Goal: Information Seeking & Learning: Learn about a topic

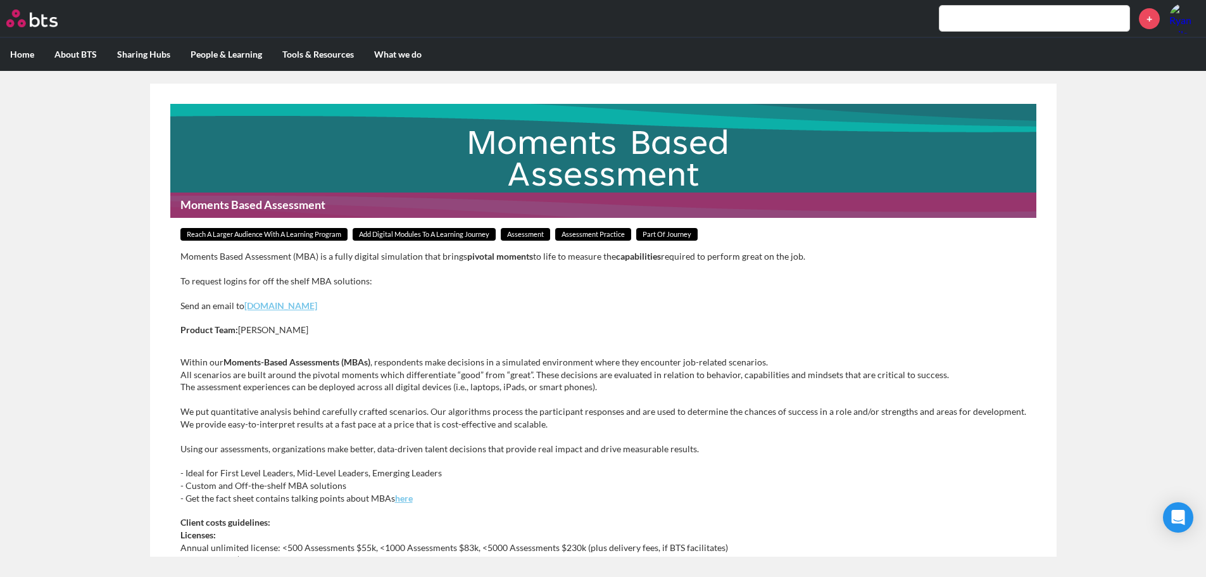
click at [988, 28] on input "text" at bounding box center [1034, 18] width 190 height 25
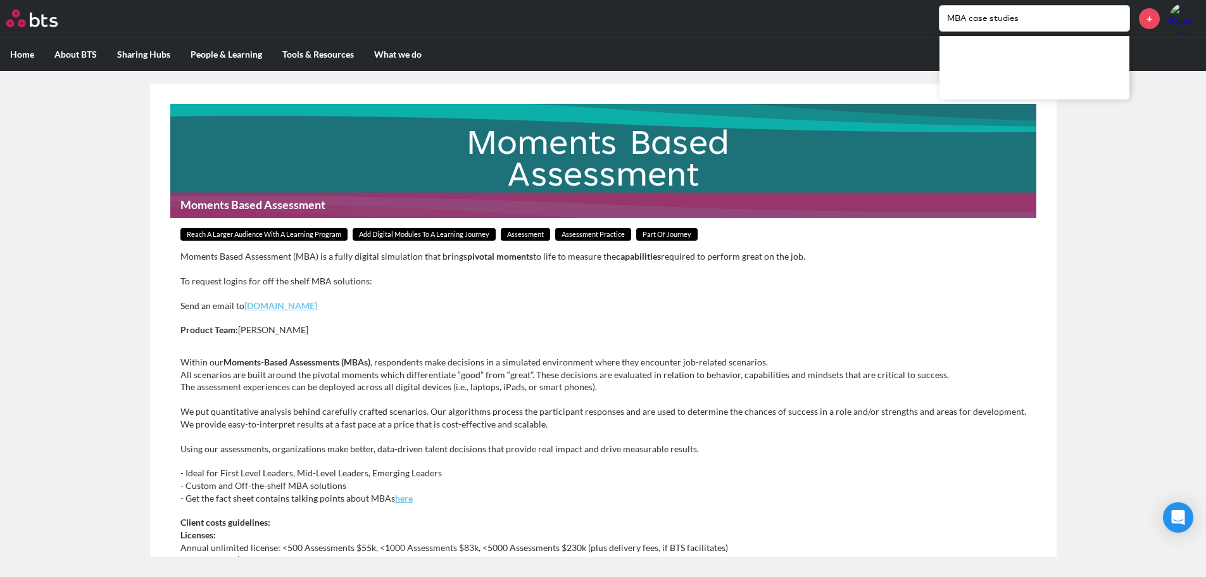
drag, startPoint x: 1040, startPoint y: 18, endPoint x: 978, endPoint y: 22, distance: 62.2
click at [978, 22] on input "MBA case studies" at bounding box center [1034, 18] width 190 height 25
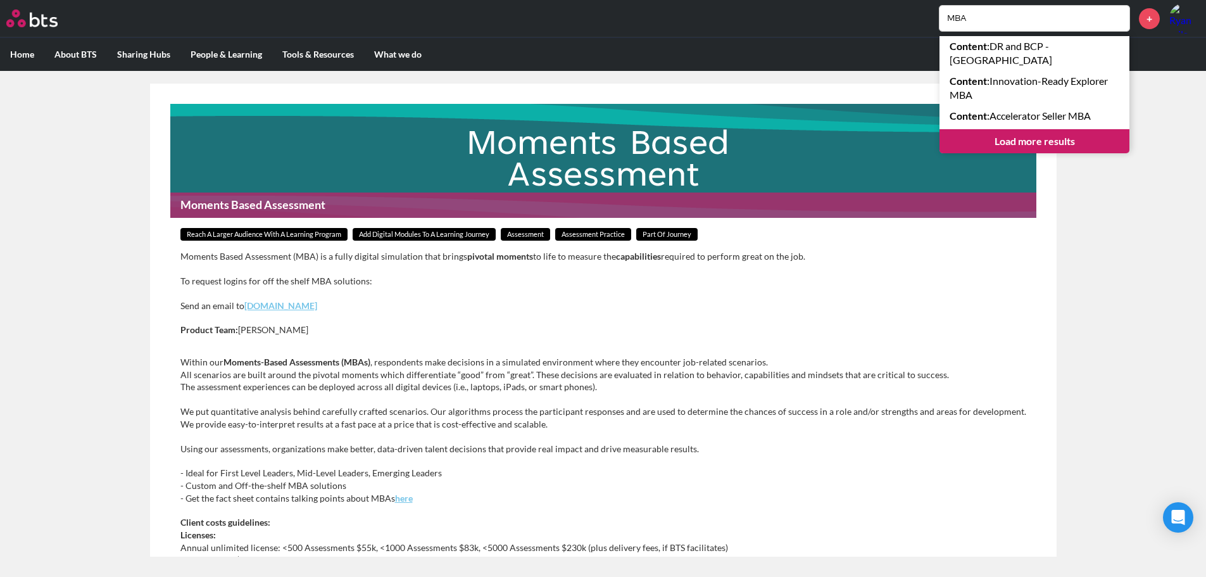
type input "MBA"
click at [1129, 188] on main "Moments Based Assessment Reach a Larger Audience With a Learning Program Add Di…" at bounding box center [603, 319] width 1206 height 513
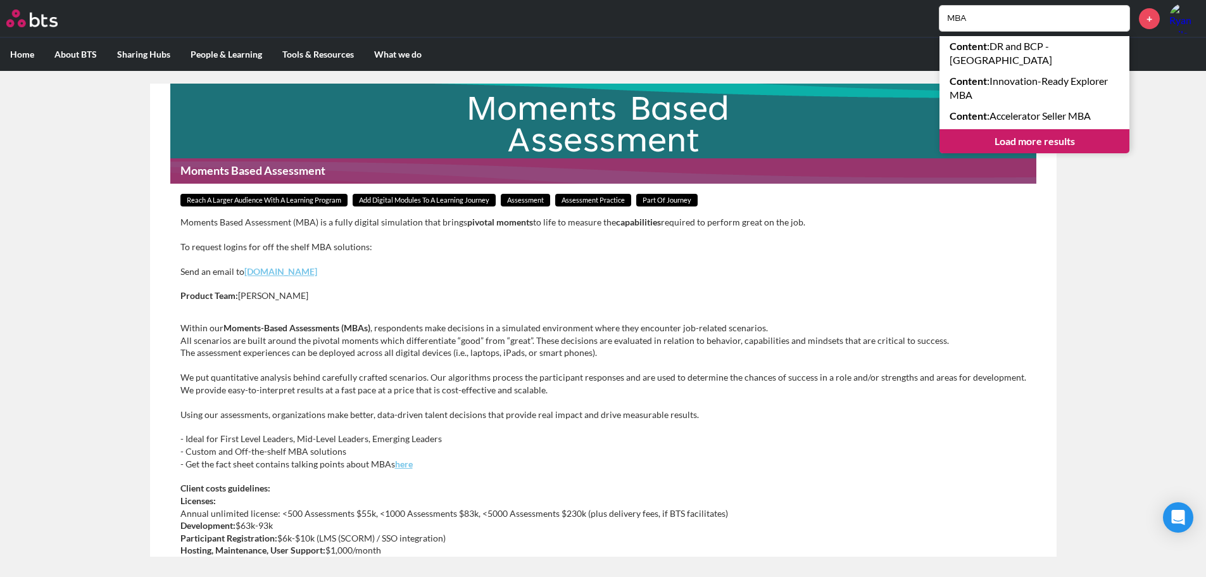
scroll to position [63, 0]
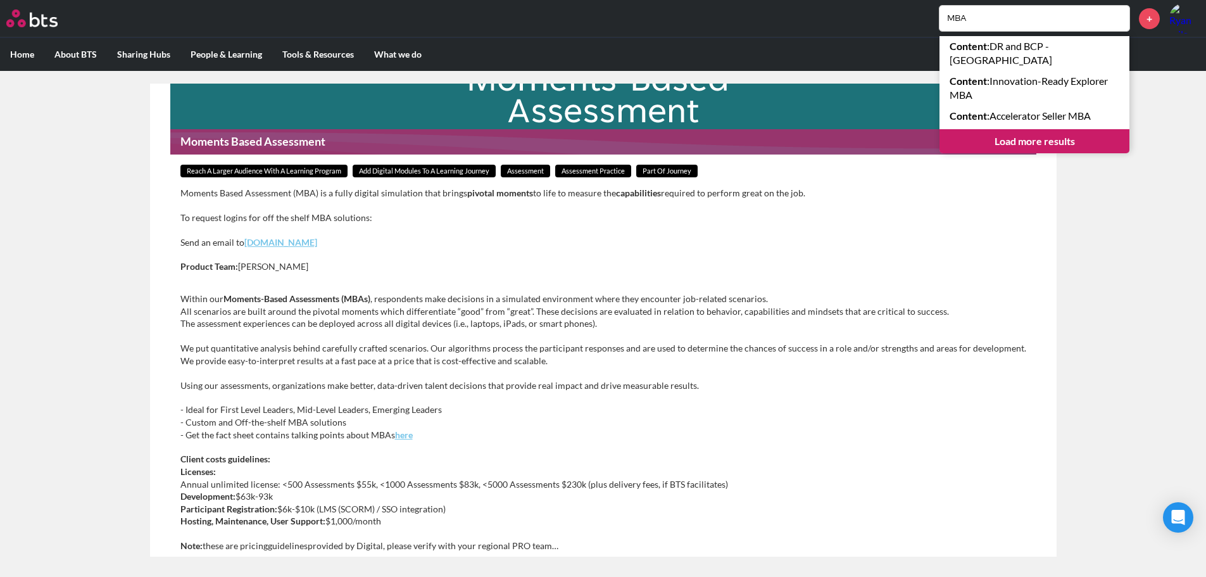
click at [787, 276] on div "Moments Based Assessment (MBA) is a fully digital simulation that brings pivota…" at bounding box center [603, 236] width 846 height 98
drag, startPoint x: 1003, startPoint y: 28, endPoint x: 895, endPoint y: 28, distance: 108.2
click at [895, 28] on div "MBA Content : DR and BCP - Mumbai Content : Innovation-Ready Explorer MBA Conte…" at bounding box center [640, 18] width 1119 height 30
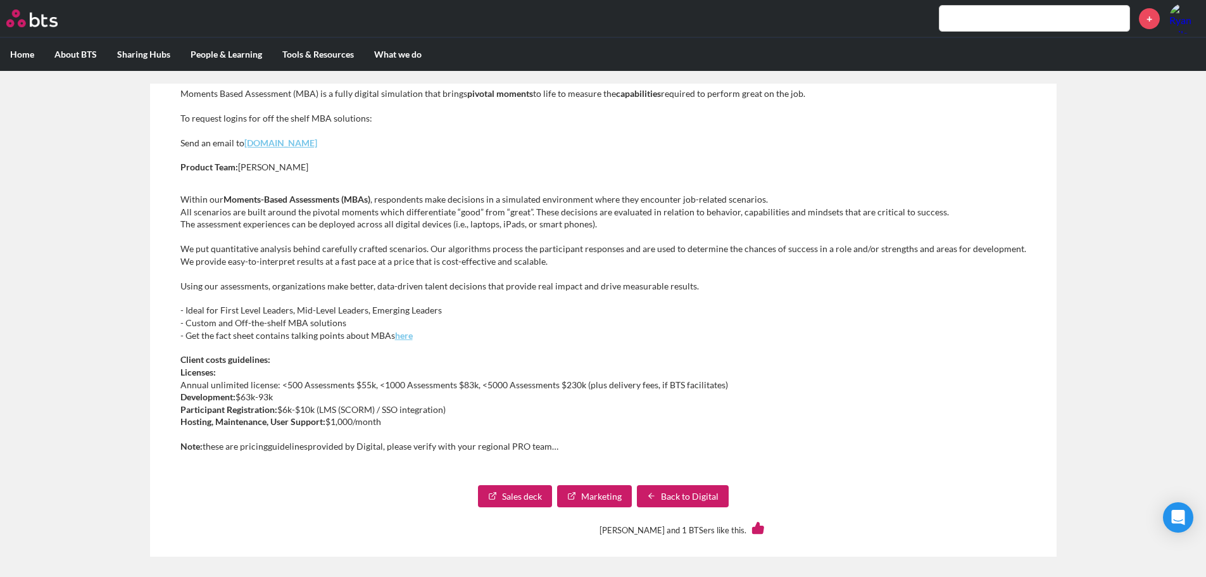
scroll to position [184, 0]
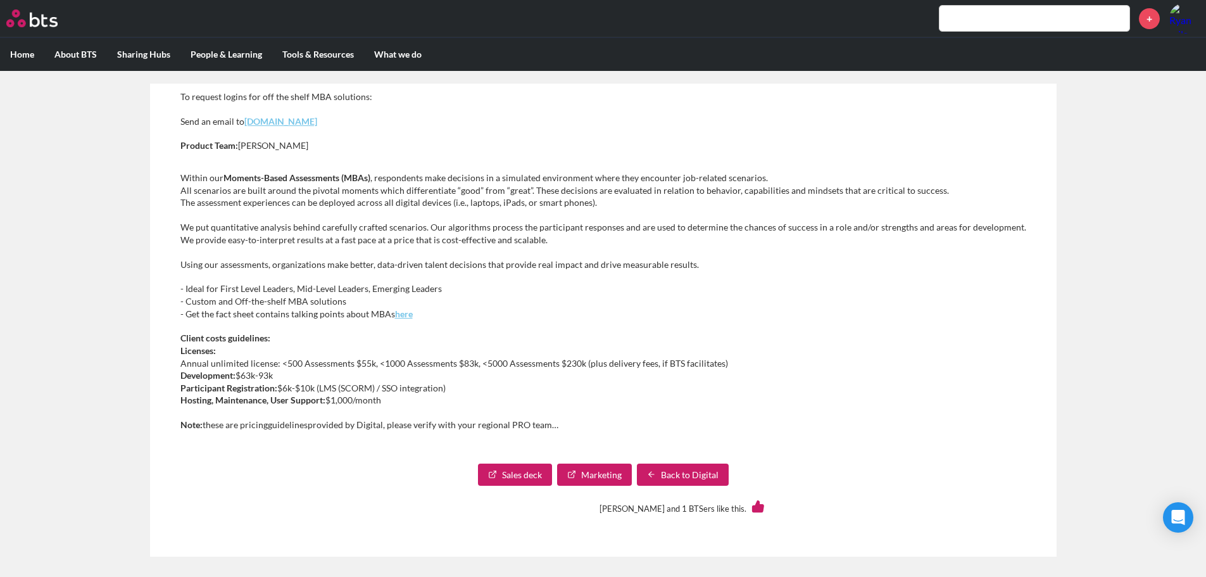
click at [657, 470] on link "Back to Digital" at bounding box center [683, 474] width 92 height 23
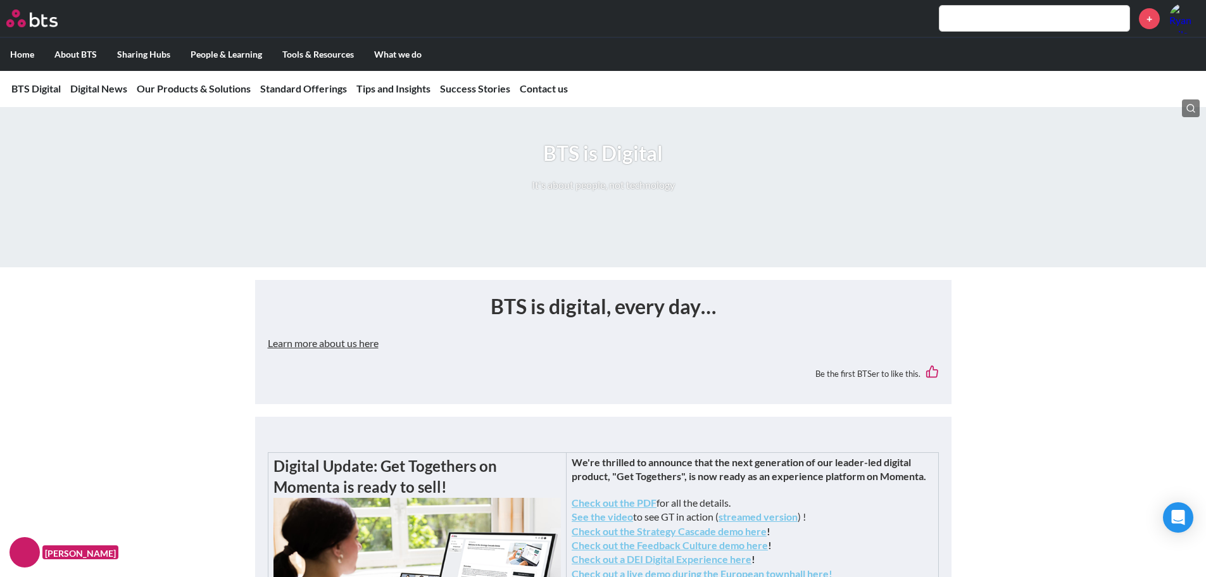
scroll to position [190, 0]
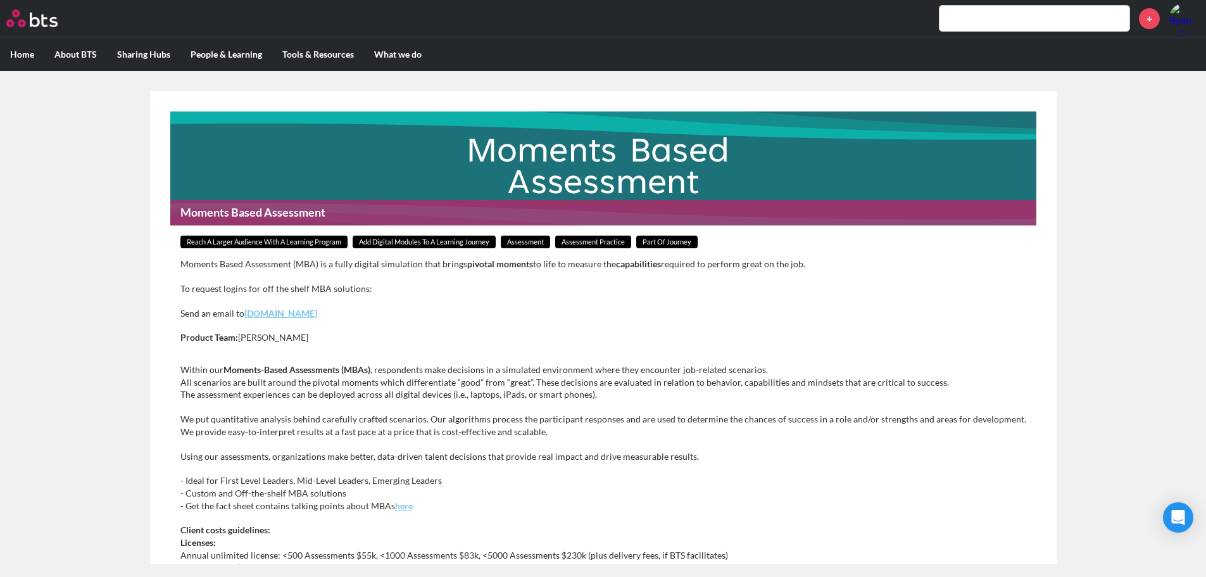
scroll to position [8, 0]
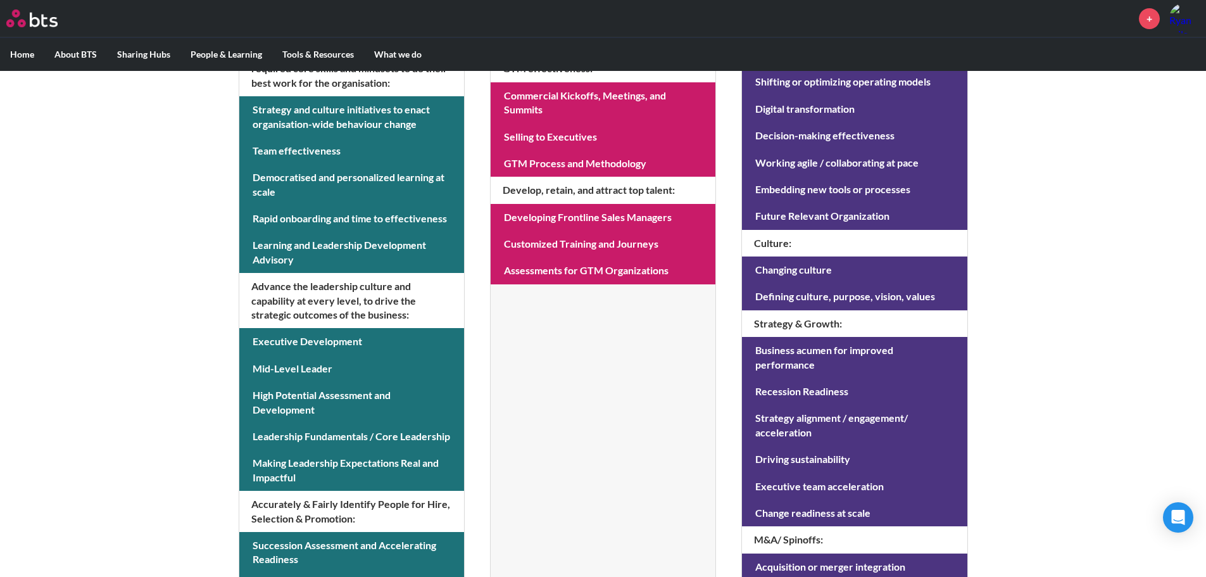
scroll to position [380, 0]
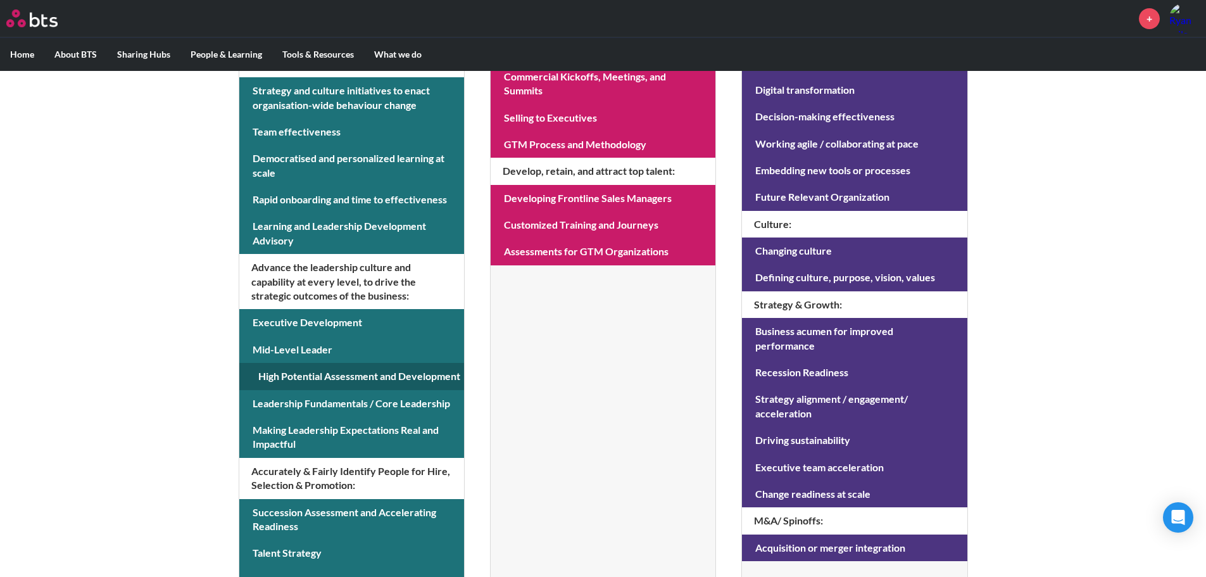
click at [331, 379] on link at bounding box center [351, 376] width 225 height 27
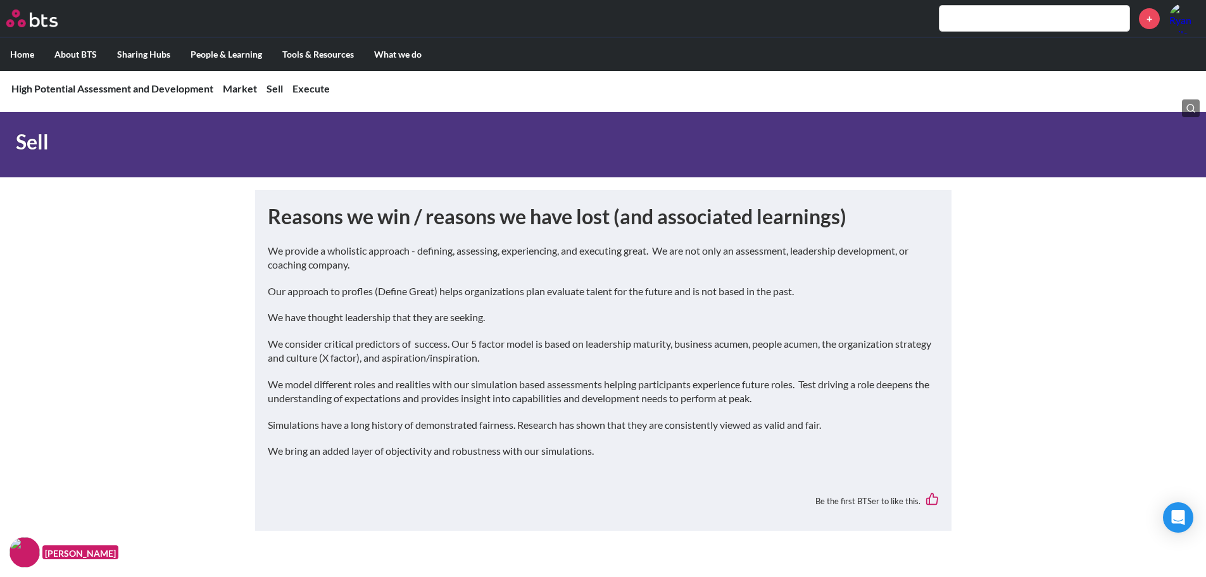
scroll to position [3608, 0]
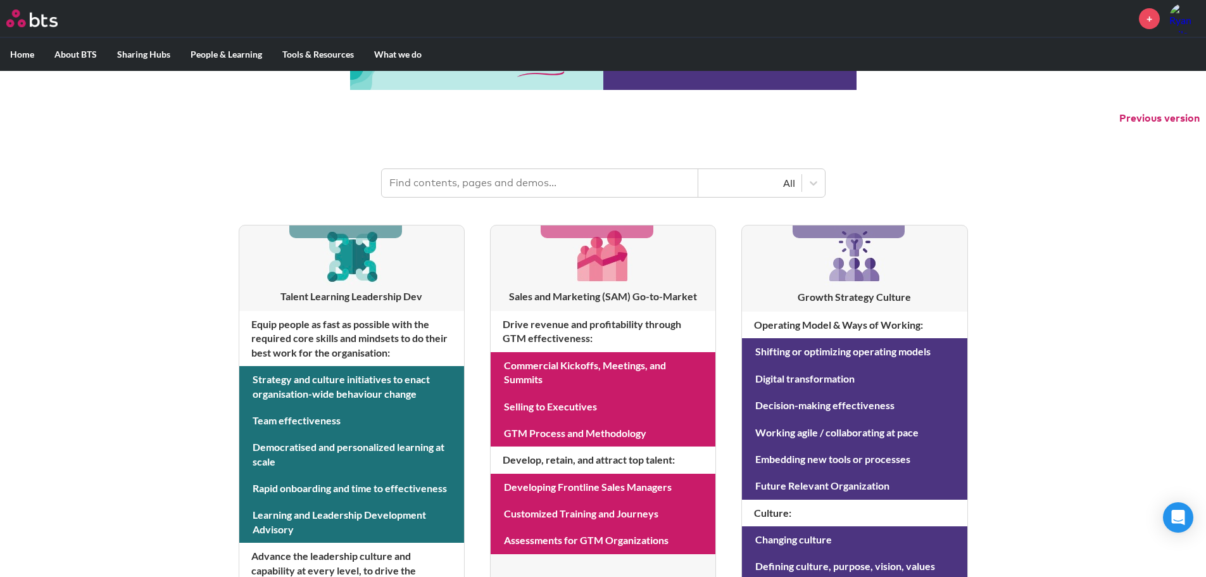
scroll to position [64, 0]
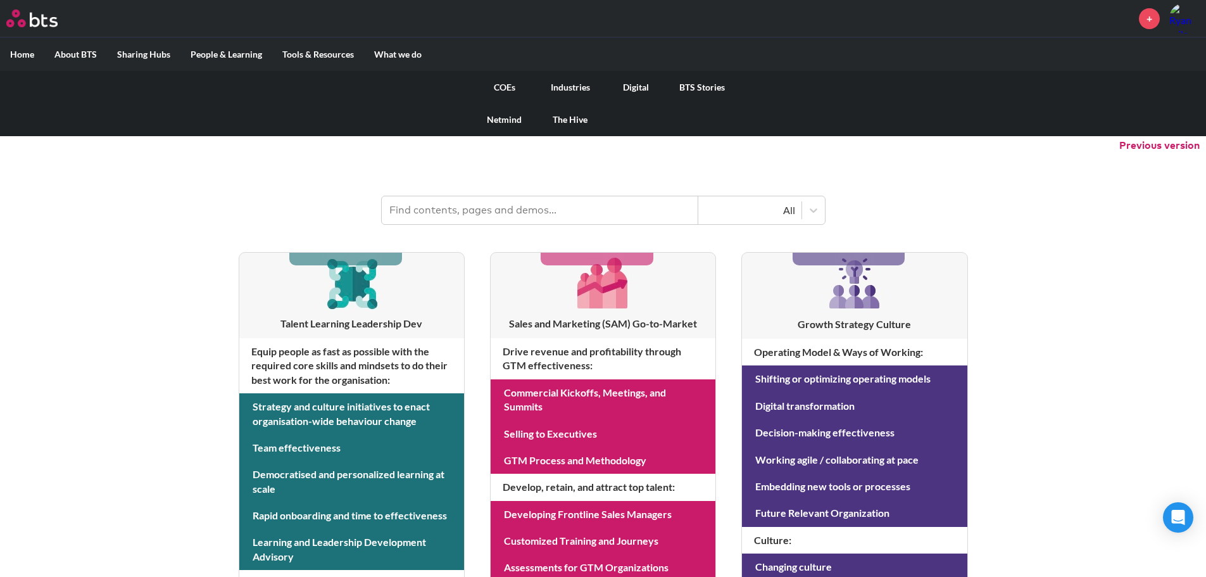
click at [504, 94] on link "COEs" at bounding box center [505, 87] width 66 height 33
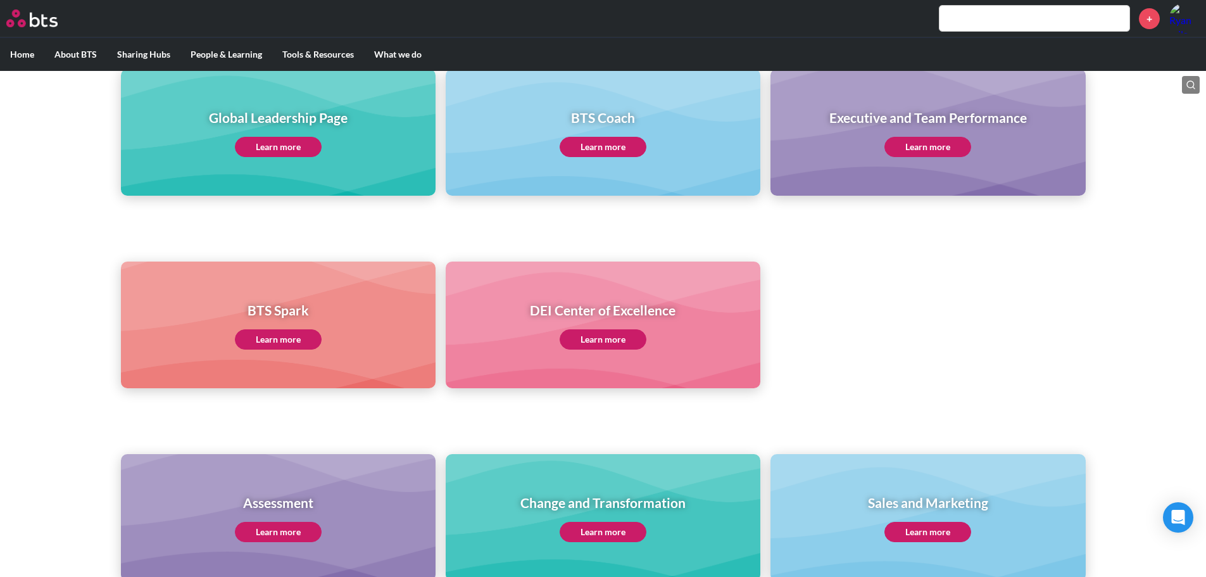
scroll to position [253, 0]
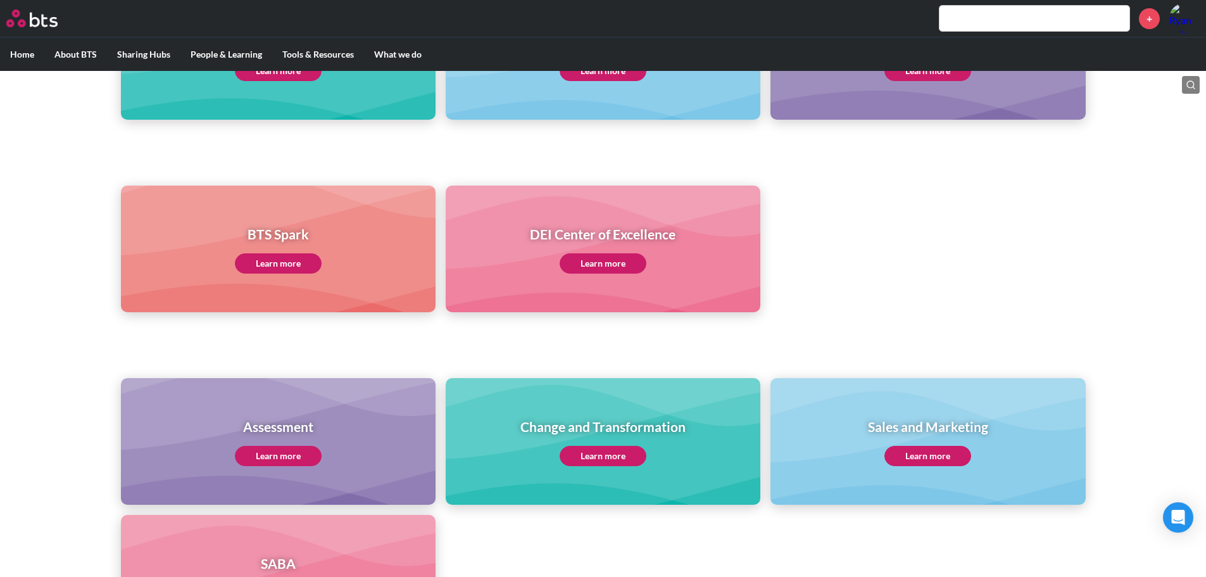
click at [270, 446] on link "Learn more" at bounding box center [278, 456] width 87 height 20
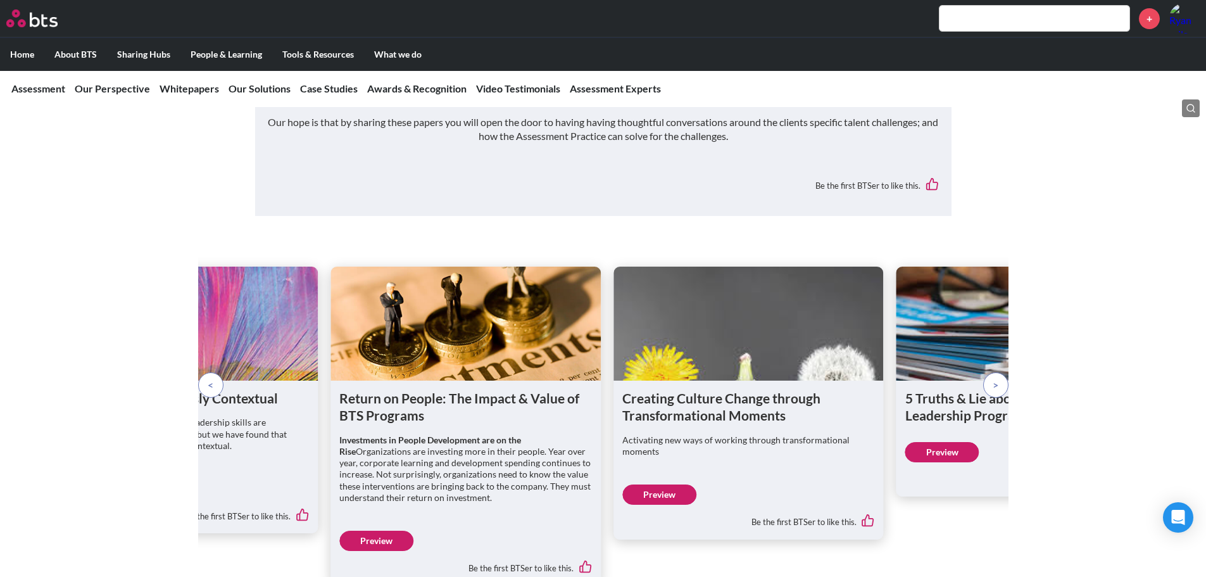
scroll to position [1646, 0]
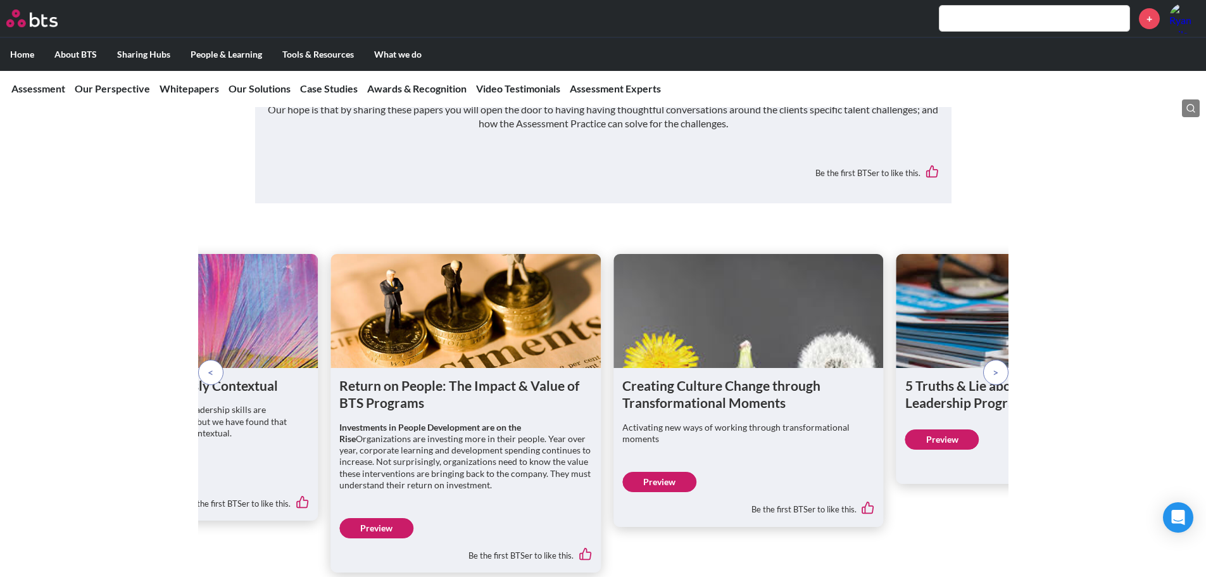
click at [1001, 360] on p at bounding box center [995, 372] width 25 height 25
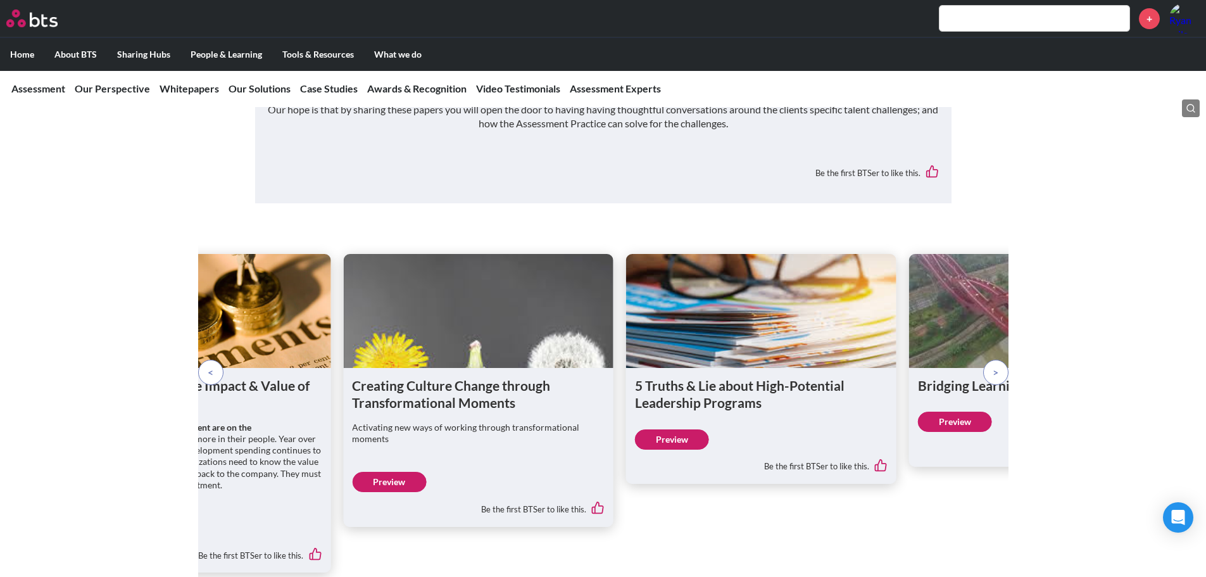
click at [1001, 360] on p at bounding box center [995, 372] width 25 height 25
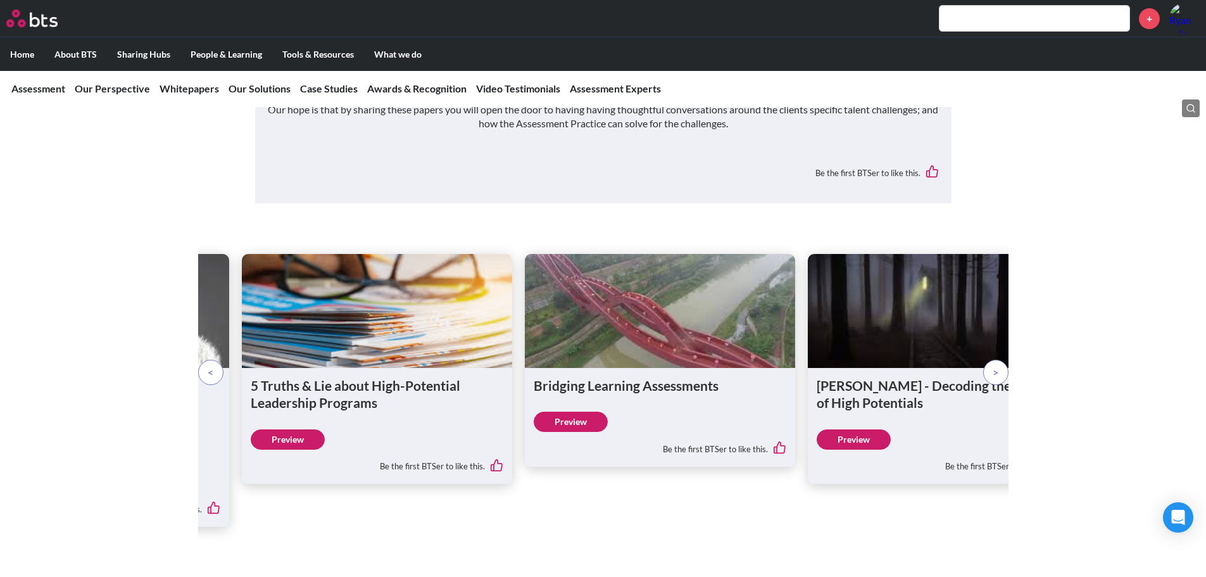
click at [1001, 360] on p at bounding box center [995, 372] width 25 height 25
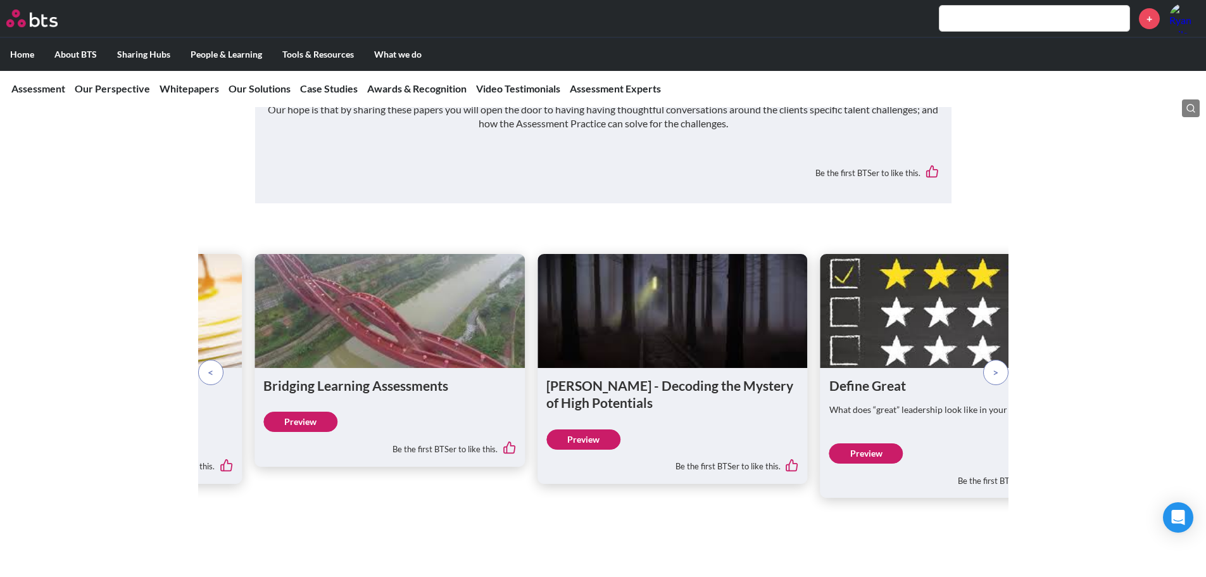
click at [1001, 360] on p at bounding box center [995, 372] width 25 height 25
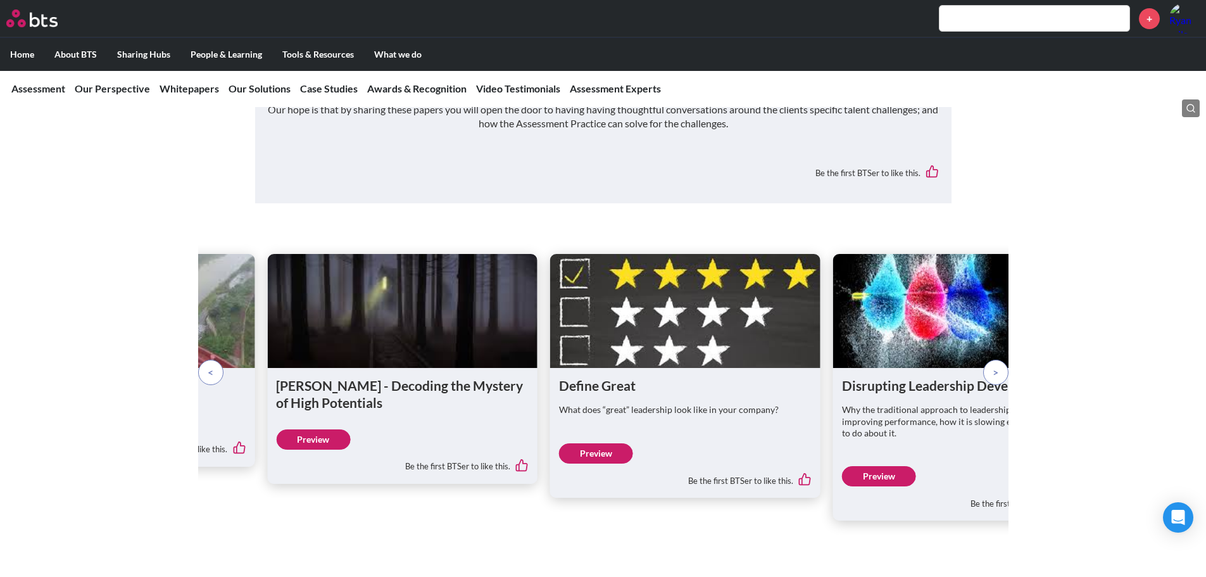
click at [999, 360] on p at bounding box center [995, 372] width 25 height 25
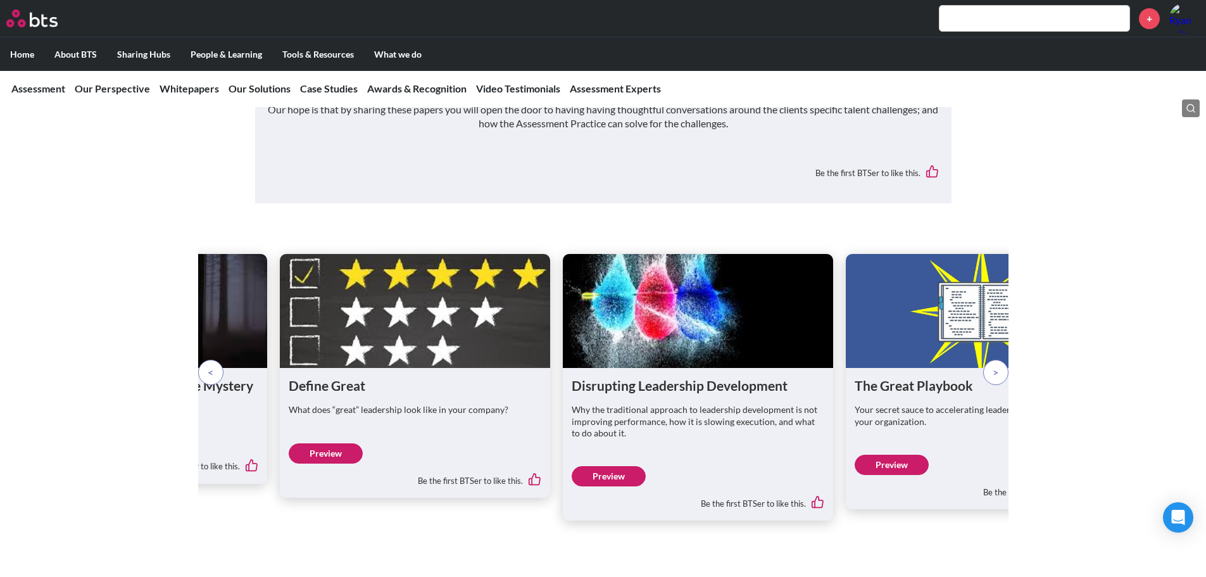
click at [999, 360] on p at bounding box center [995, 372] width 25 height 25
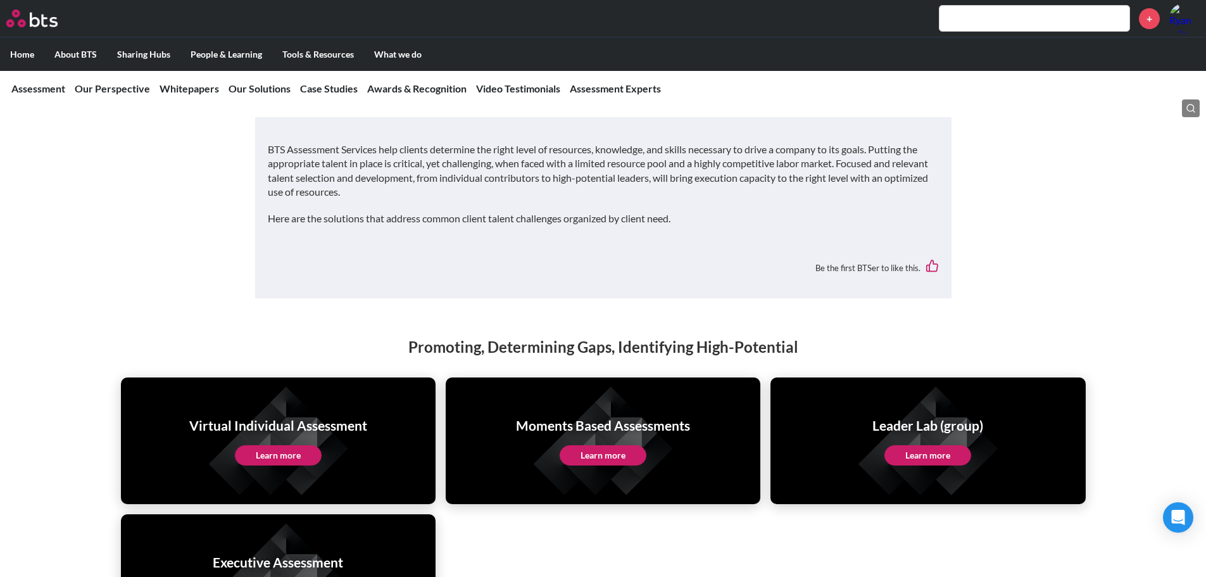
scroll to position [2342, 0]
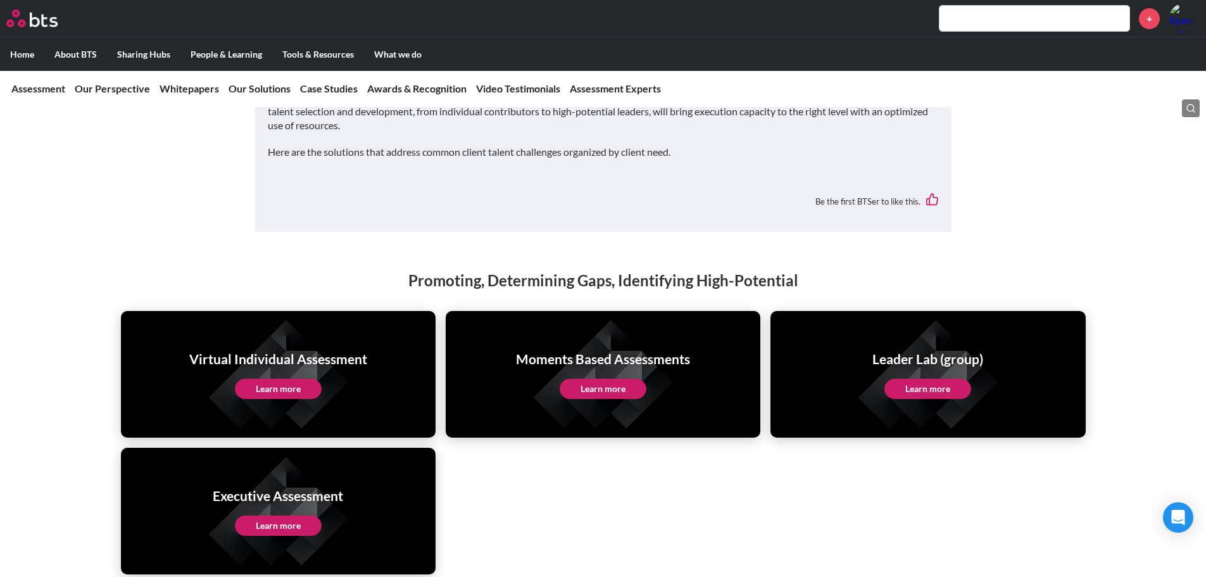
click at [581, 379] on link "Learn more" at bounding box center [603, 389] width 87 height 20
click at [1027, 24] on input "text" at bounding box center [1034, 18] width 190 height 25
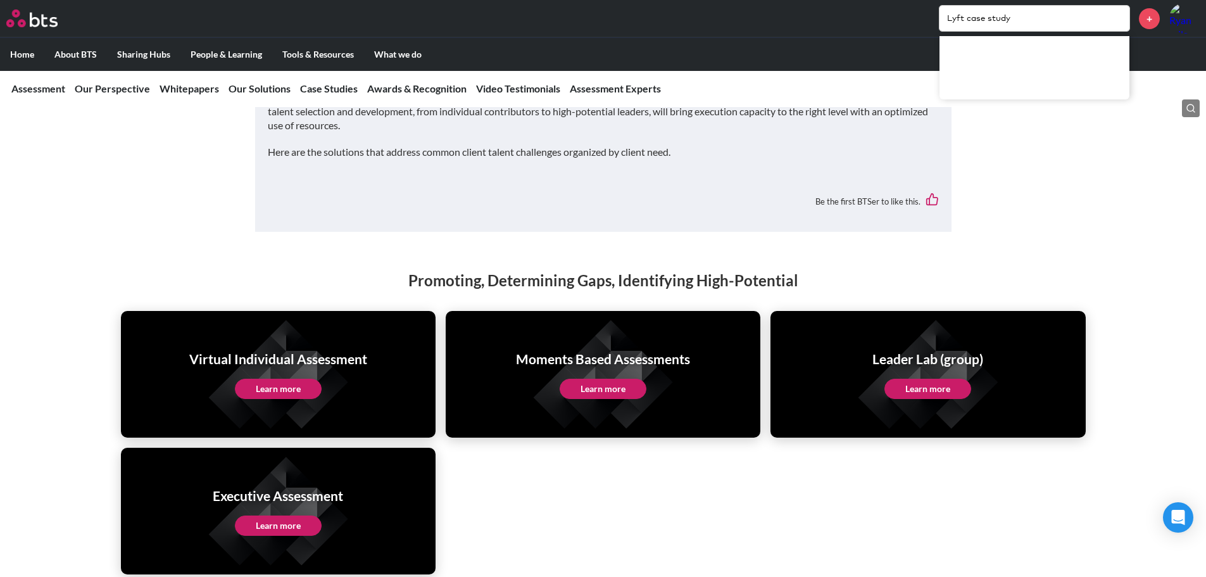
type input "Lyft case study"
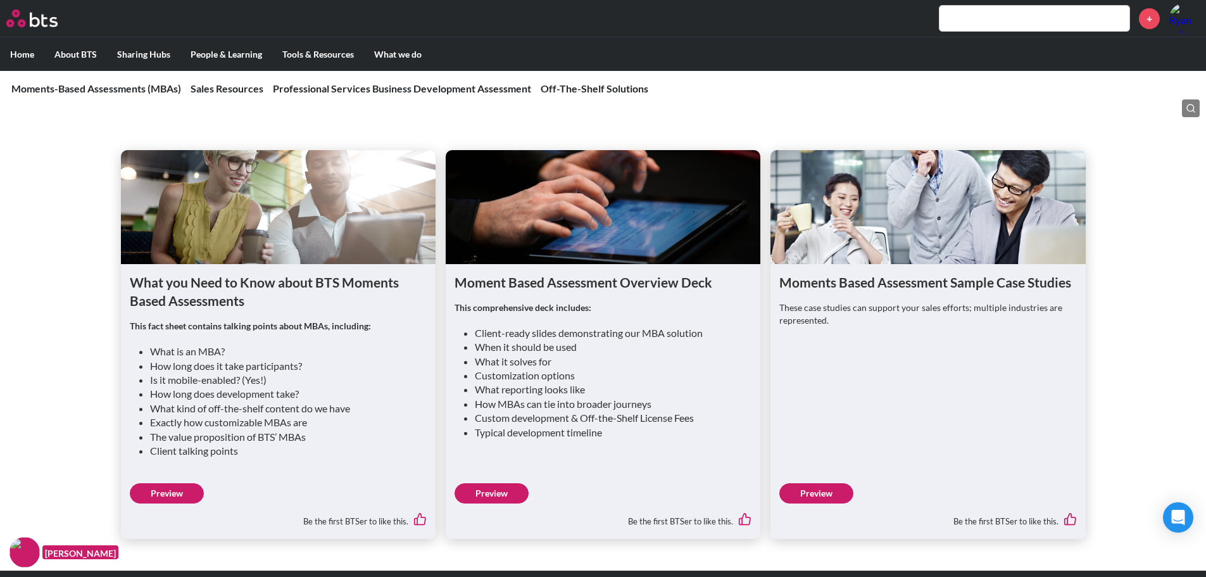
scroll to position [1013, 0]
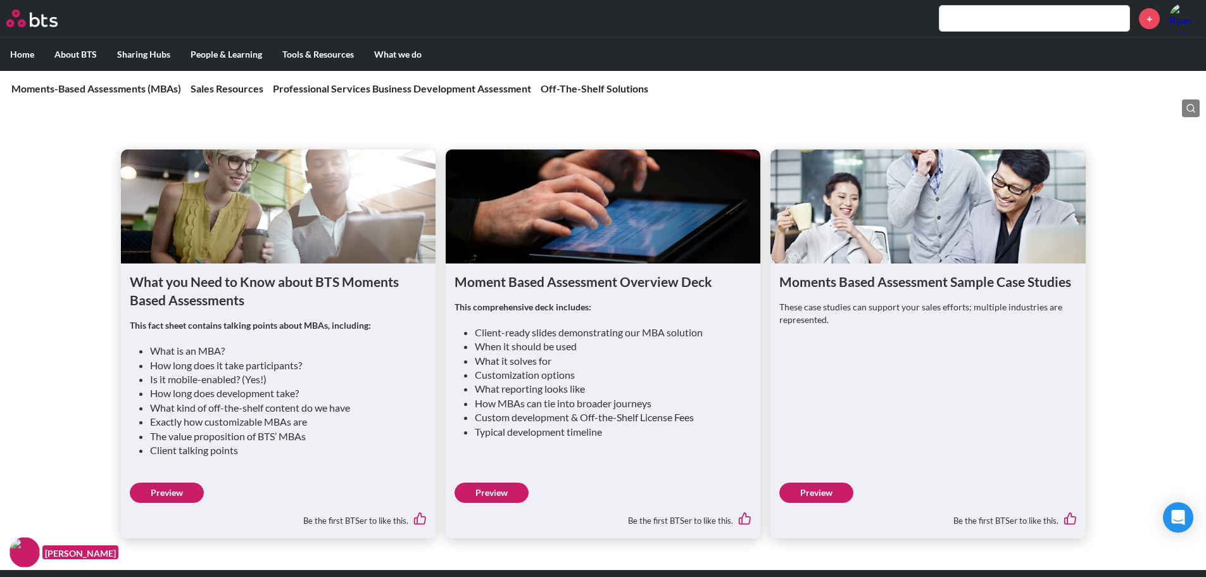
click at [813, 503] on link "Preview" at bounding box center [816, 492] width 74 height 20
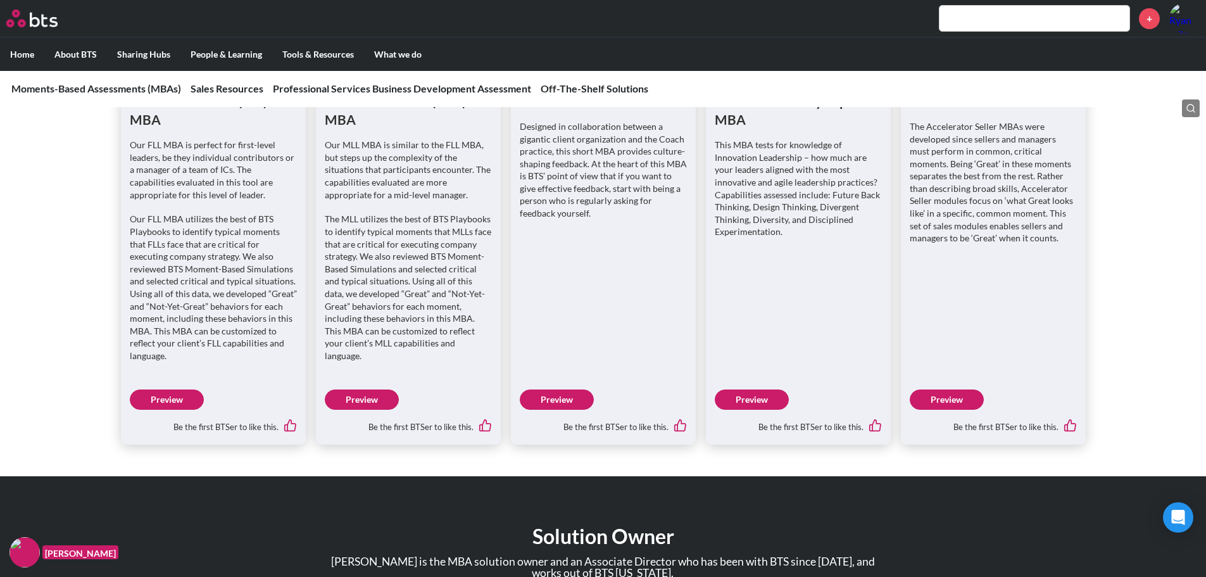
scroll to position [2326, 0]
